Goal: Information Seeking & Learning: Understand process/instructions

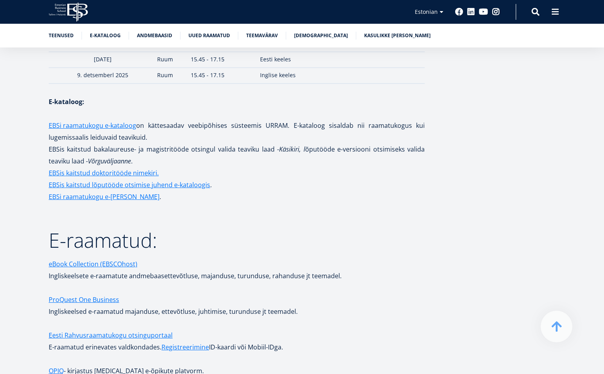
scroll to position [1187, 0]
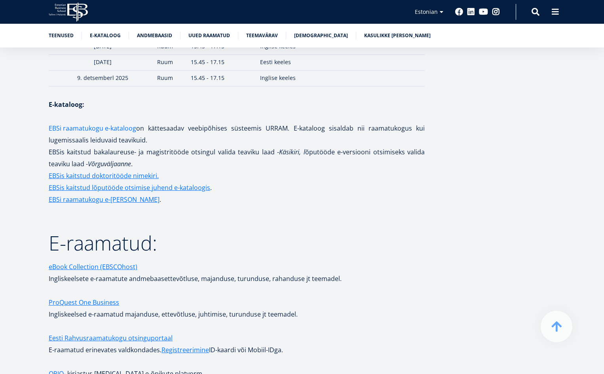
click at [125, 122] on link "EBSi raamatukogu e-kataloog" at bounding box center [92, 128] width 87 height 12
click at [125, 182] on link "EBSis kaitstud lõputööde otsimise juhend e-kataloogis" at bounding box center [129, 188] width 161 height 12
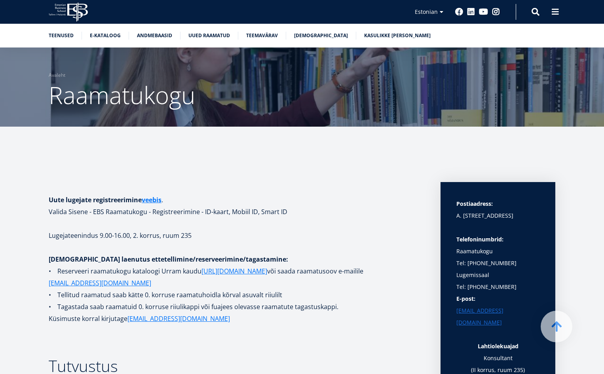
scroll to position [1144, 0]
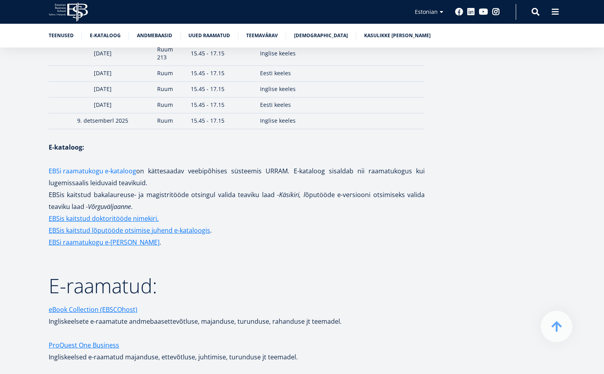
click at [86, 165] on link "EBSi raamatukogu e-kataloog" at bounding box center [92, 171] width 87 height 12
